Goal: Task Accomplishment & Management: Manage account settings

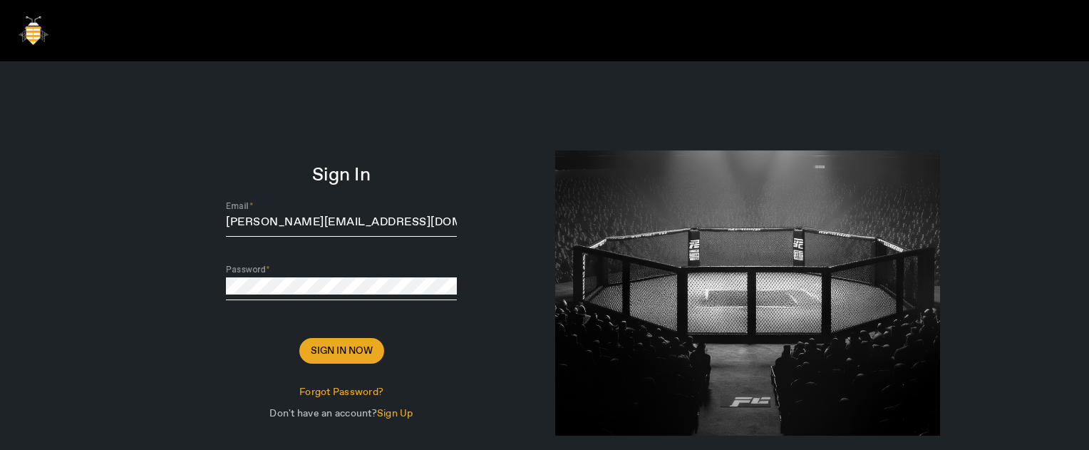
click at [347, 353] on span "Sign In Now" at bounding box center [342, 350] width 62 height 14
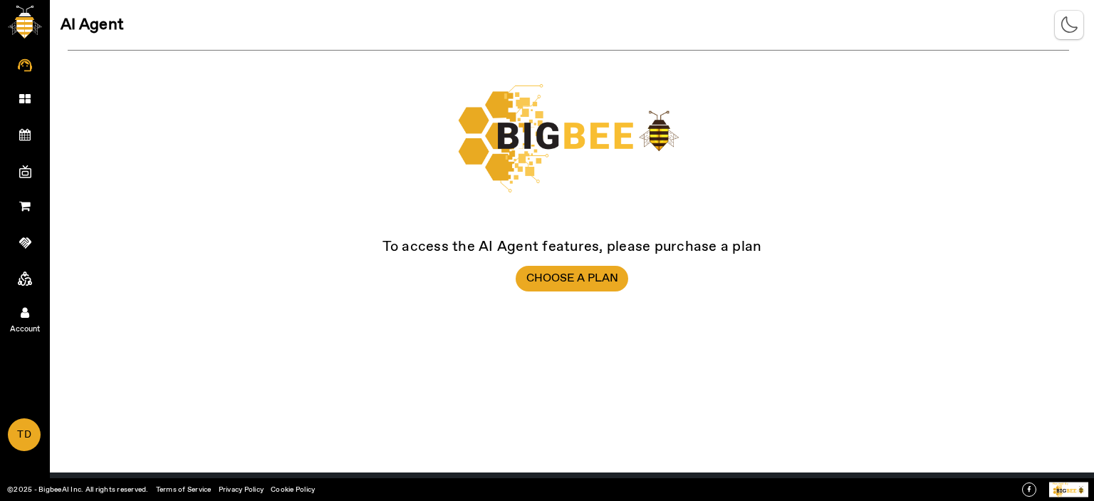
click at [21, 317] on icon at bounding box center [25, 312] width 9 height 12
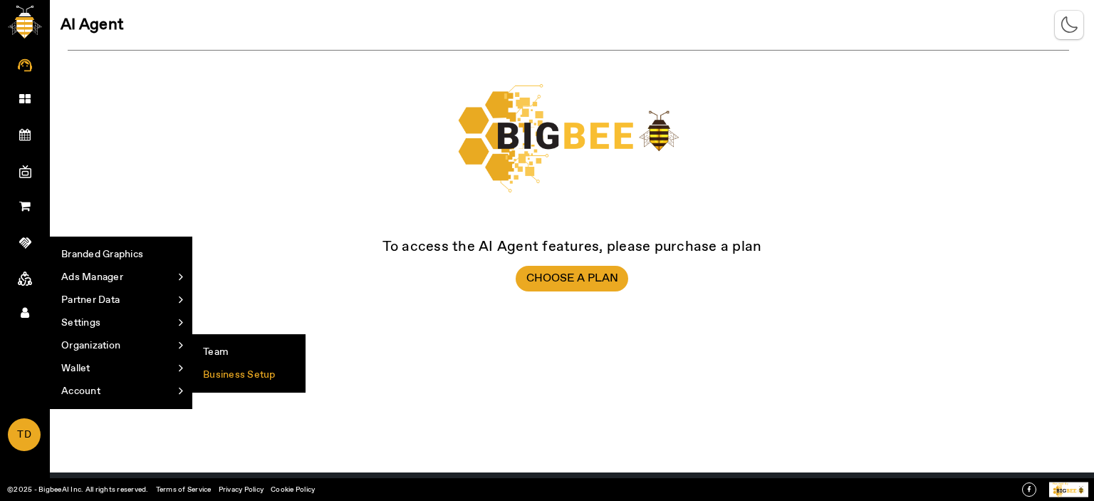
click at [247, 375] on li "Business Setup" at bounding box center [248, 374] width 113 height 23
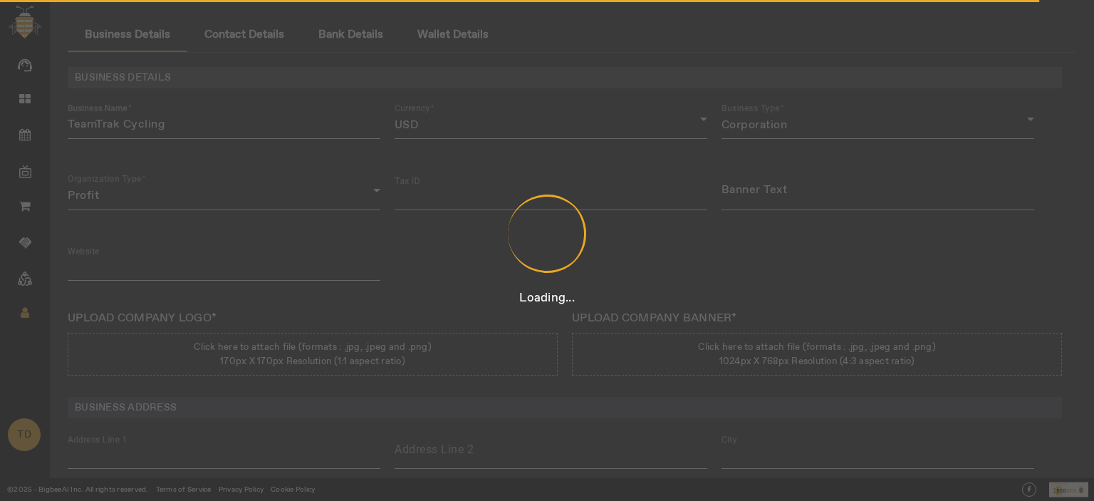
type input "12312431423431"
type input "TeamTrak Cycling"
type input "[URL][DOMAIN_NAME]"
type input "Team Track Rd"
type input "Auburn"
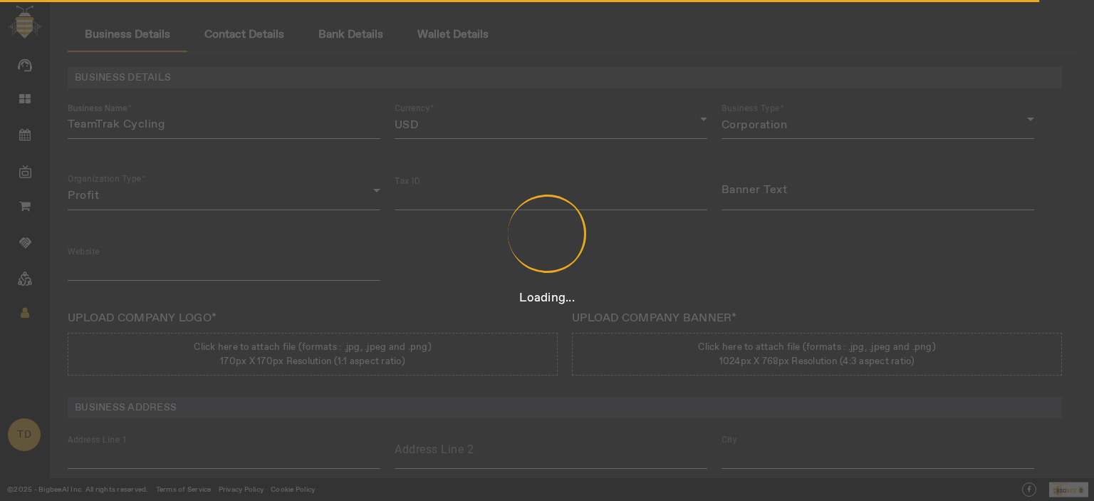
type input "[US_STATE]"
type input "[GEOGRAPHIC_DATA]"
type input "95603"
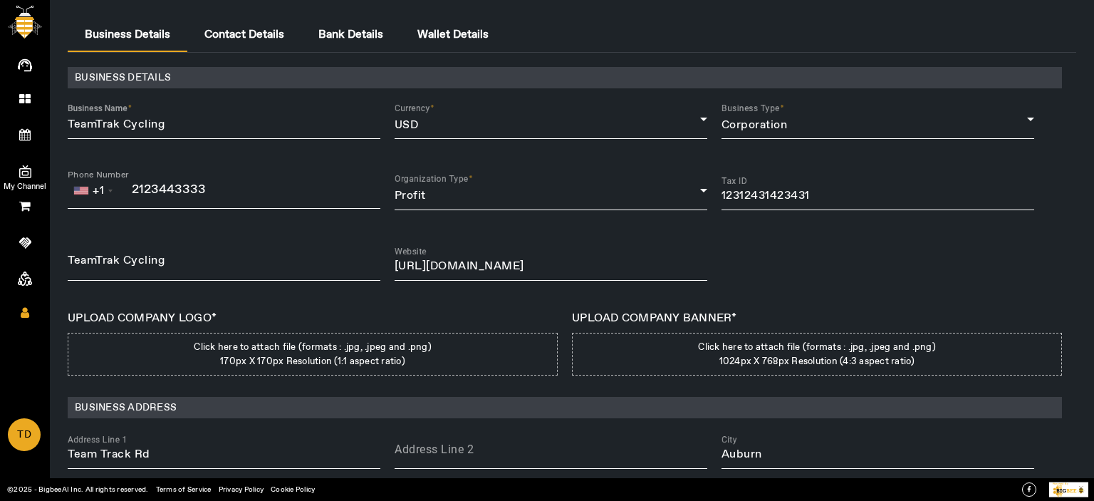
click at [16, 166] on span at bounding box center [24, 171] width 27 height 15
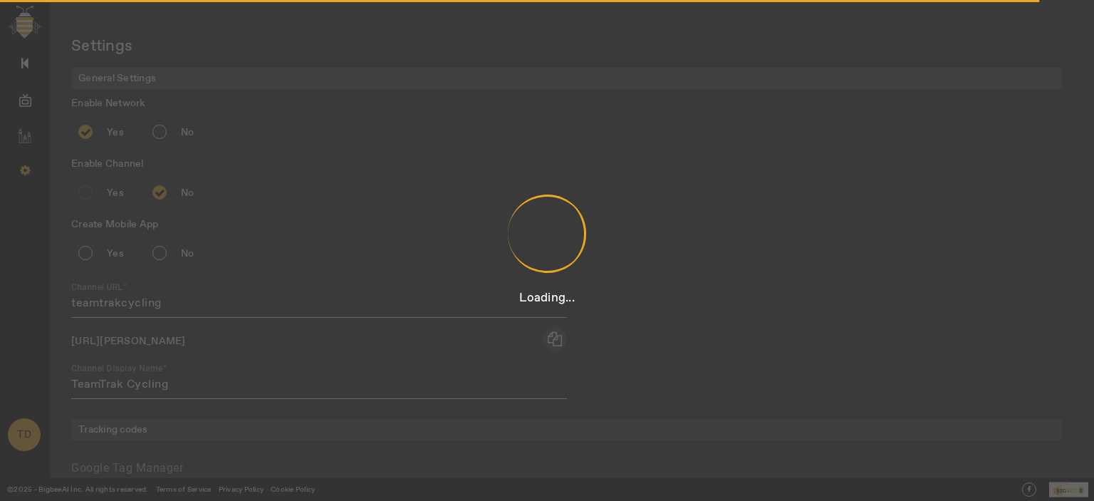
radio input "true"
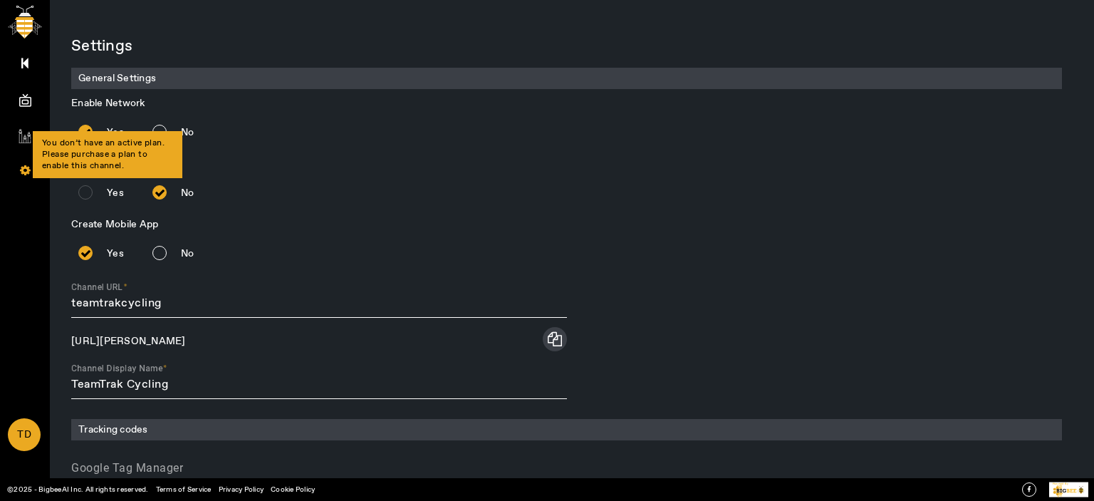
click at [87, 193] on div "Yes" at bounding box center [99, 192] width 56 height 28
click at [88, 193] on div "Yes" at bounding box center [99, 192] width 56 height 28
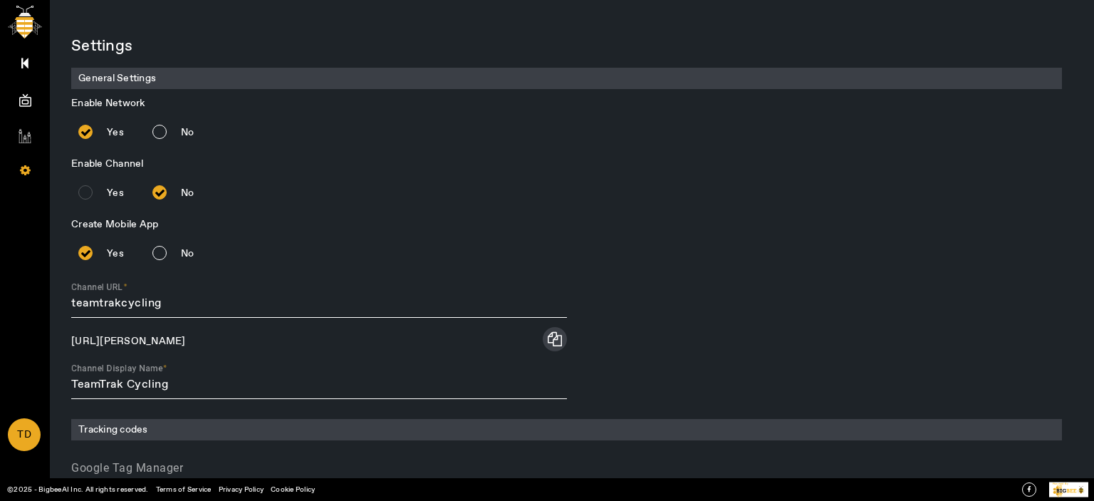
click at [88, 193] on div "Yes" at bounding box center [99, 192] width 56 height 28
click at [89, 193] on div "Yes" at bounding box center [99, 192] width 56 height 28
click at [86, 193] on div "Yes" at bounding box center [99, 192] width 56 height 28
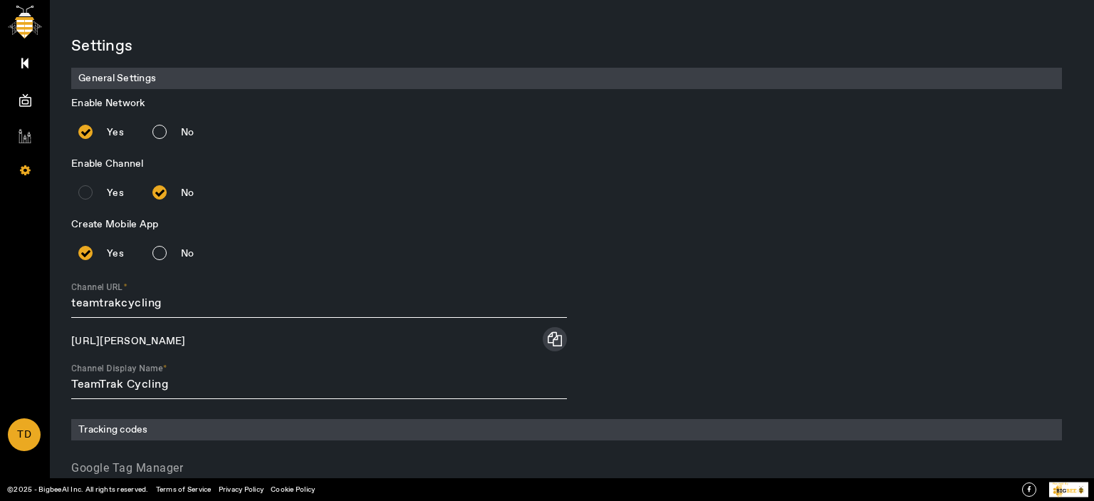
click at [86, 193] on div "Yes" at bounding box center [99, 192] width 56 height 28
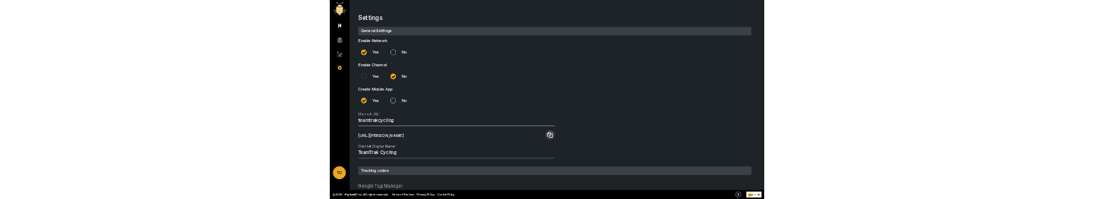
scroll to position [331, 0]
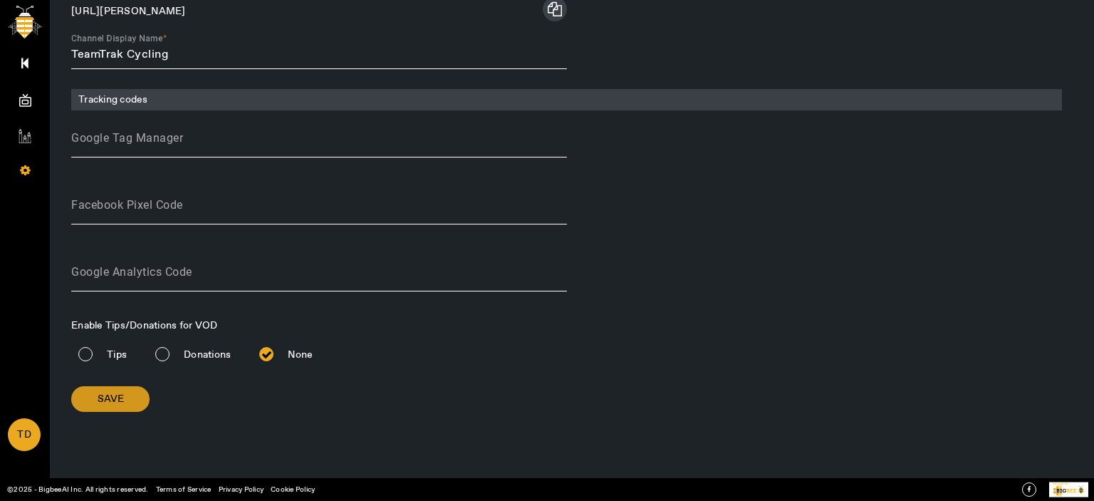
drag, startPoint x: 119, startPoint y: 393, endPoint x: 256, endPoint y: 361, distance: 141.0
click at [119, 392] on span "Save" at bounding box center [111, 399] width 26 height 14
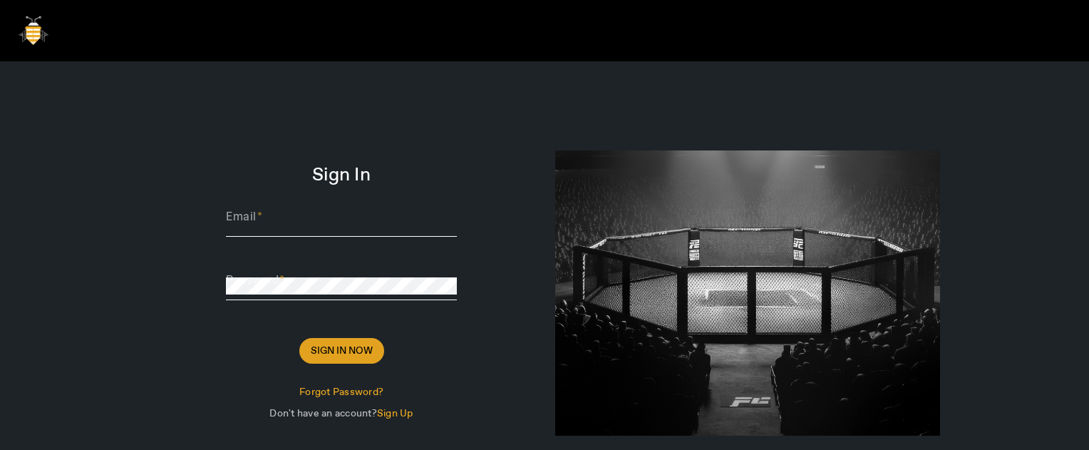
type input "[PERSON_NAME][EMAIL_ADDRESS][DOMAIN_NAME]"
click at [343, 198] on span "Sign In Now" at bounding box center [342, 350] width 62 height 14
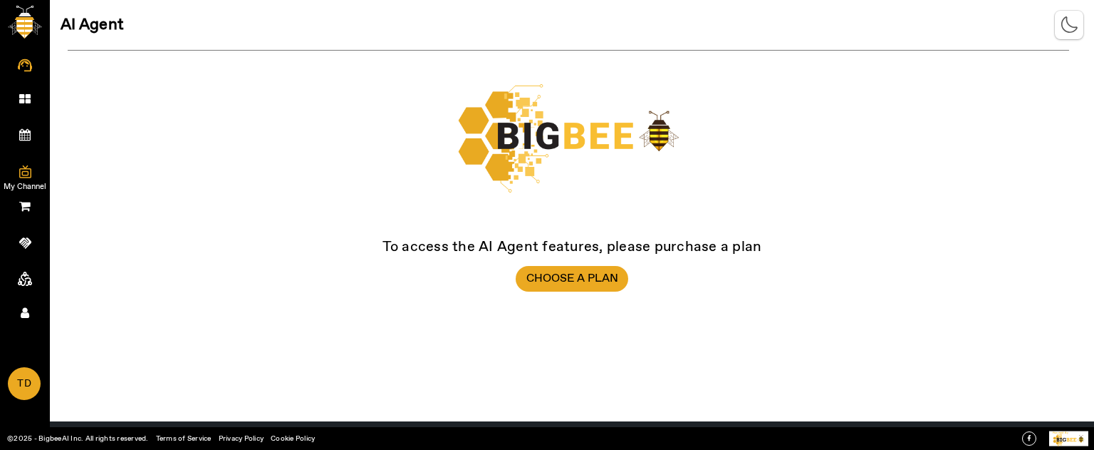
click at [26, 172] on icon at bounding box center [25, 172] width 12 height 14
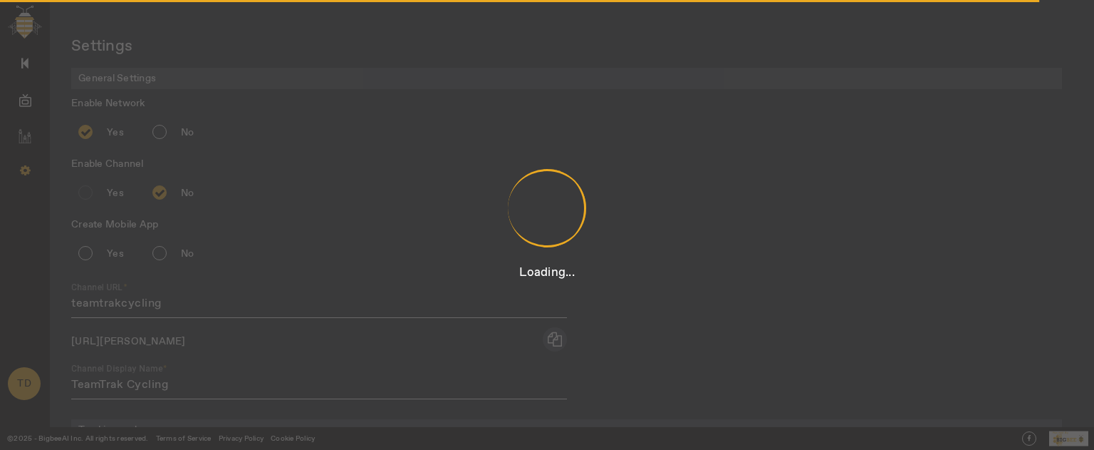
radio input "true"
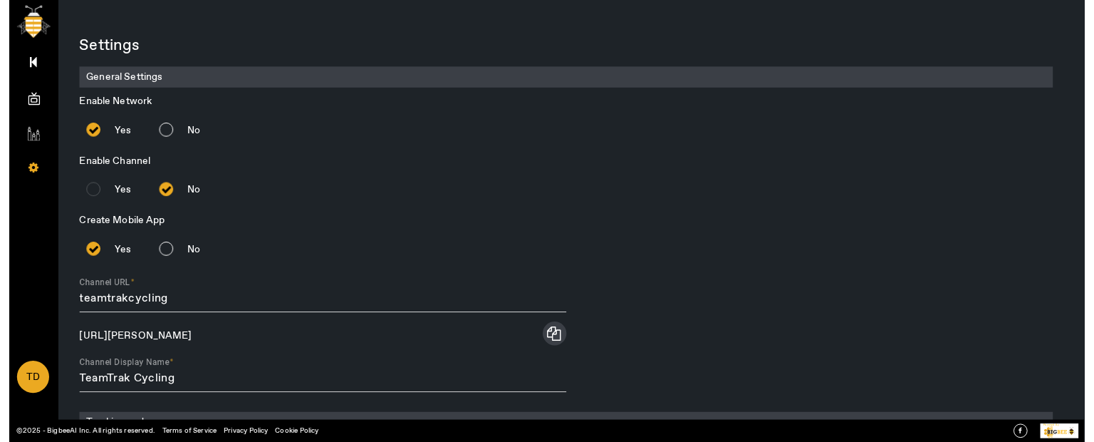
scroll to position [382, 0]
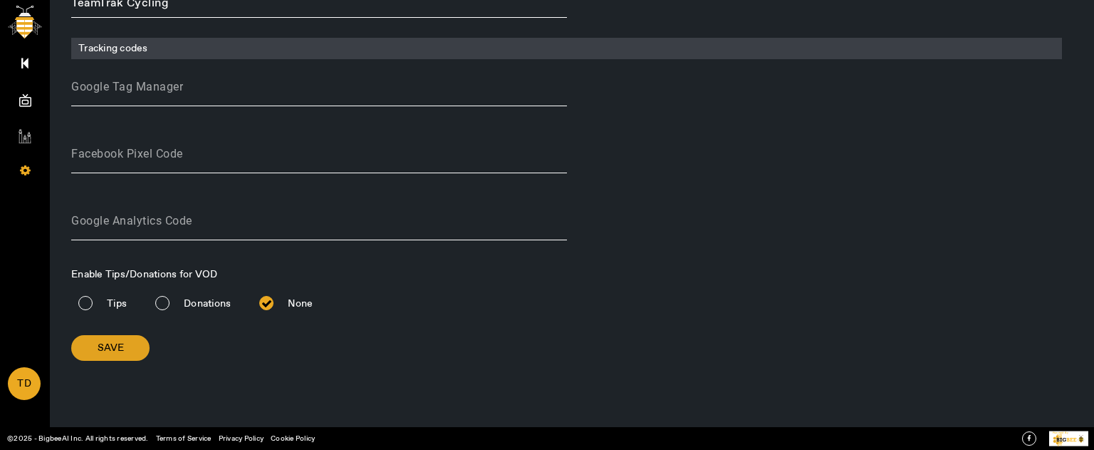
click at [98, 198] on span "Save" at bounding box center [111, 348] width 26 height 14
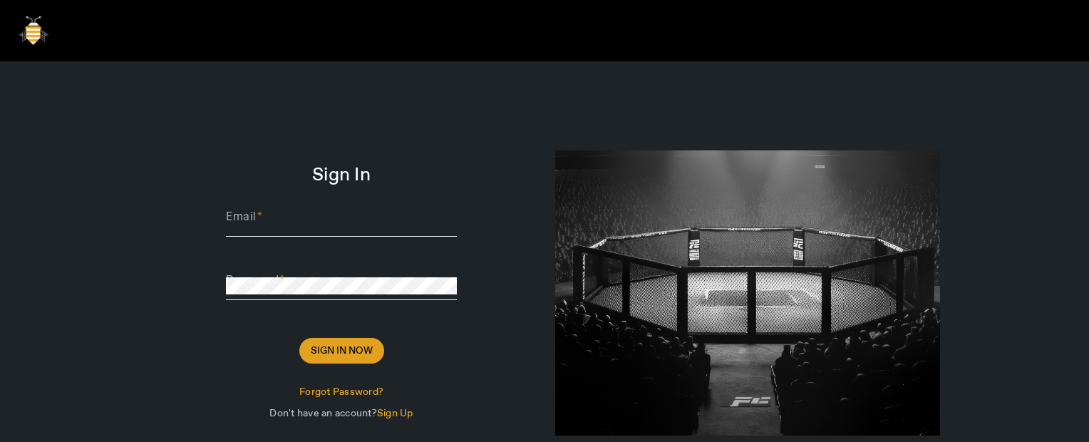
type input "[PERSON_NAME][EMAIL_ADDRESS][DOMAIN_NAME]"
click at [345, 351] on span "Sign In Now" at bounding box center [342, 350] width 62 height 14
